Goal: Information Seeking & Learning: Learn about a topic

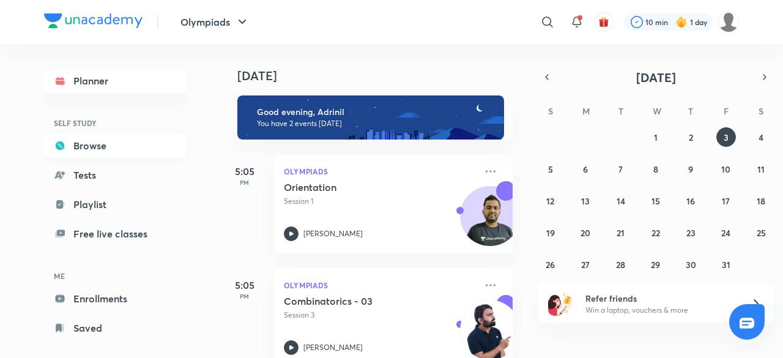
click at [166, 139] on link "Browse" at bounding box center [115, 145] width 142 height 24
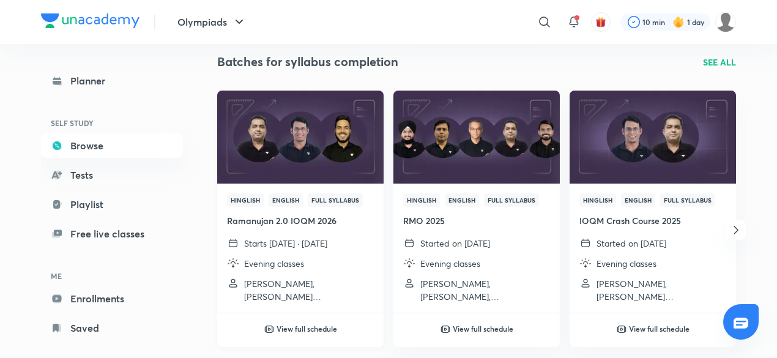
scroll to position [1409, 0]
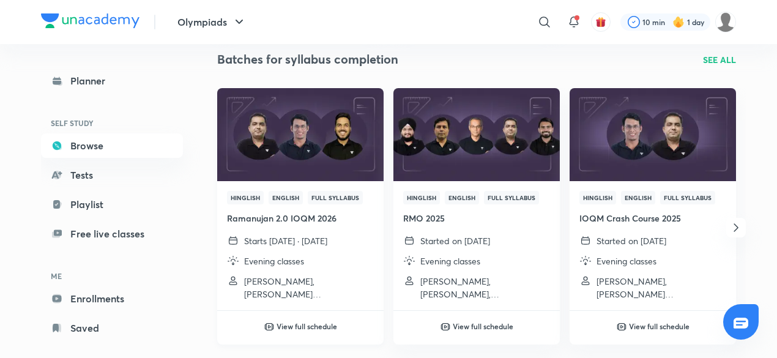
click at [342, 189] on div "Hinglish English Full Syllabus Ramanujan 2.0 IOQM 2026 Starts [DATE] · [DATE] E…" at bounding box center [300, 245] width 166 height 129
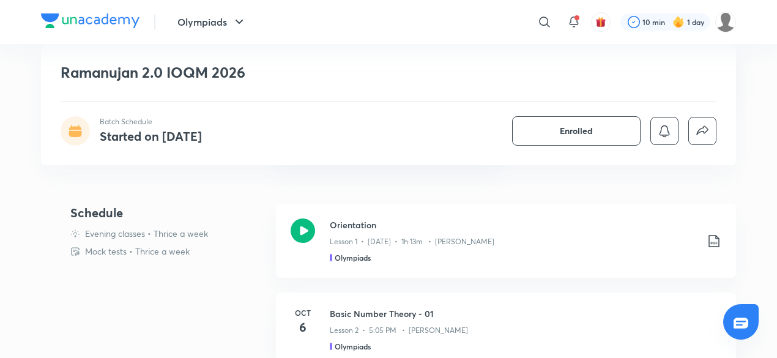
scroll to position [327, 0]
click at [308, 233] on icon at bounding box center [303, 232] width 24 height 24
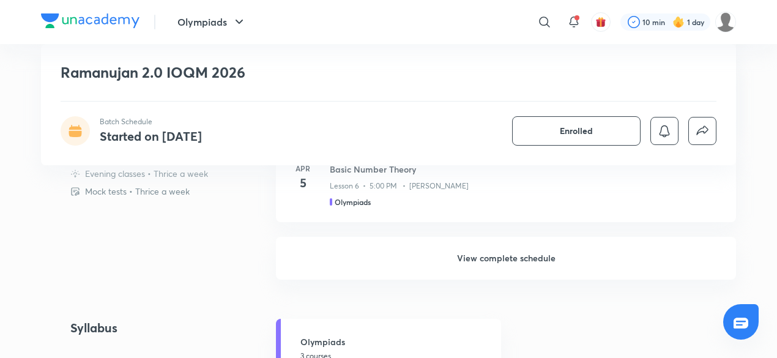
scroll to position [868, 0]
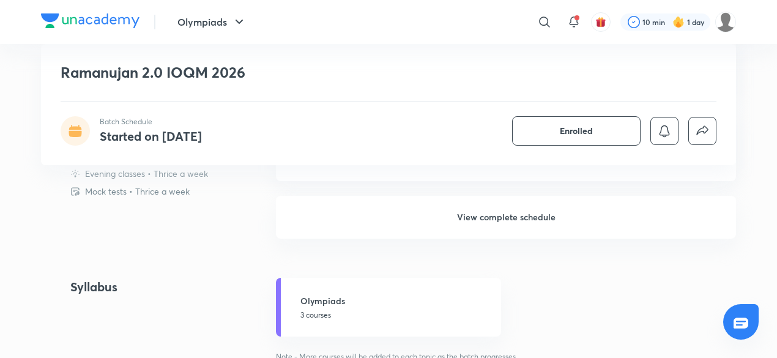
click at [535, 227] on h6 "View complete schedule" at bounding box center [506, 217] width 460 height 43
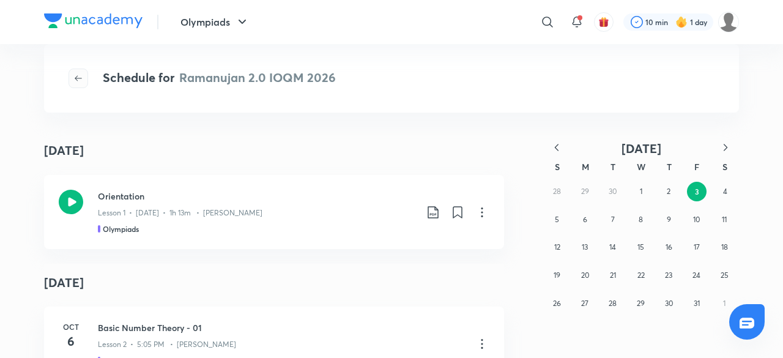
click at [82, 86] on button "button" at bounding box center [79, 79] width 20 height 20
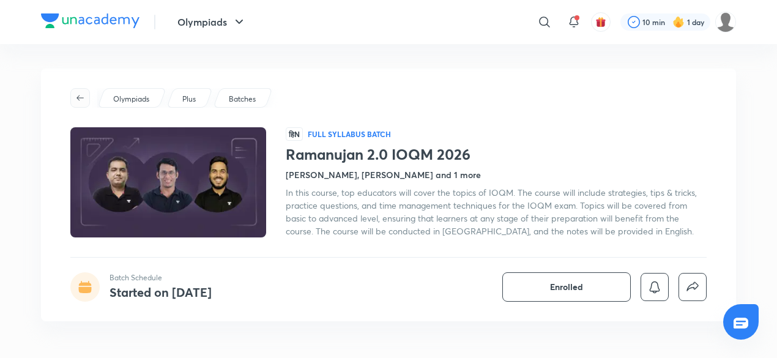
click at [77, 101] on icon "button" at bounding box center [80, 98] width 10 height 10
